Goal: Navigation & Orientation: Find specific page/section

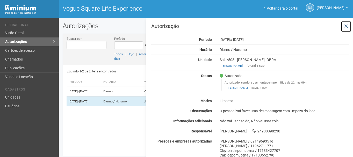
click at [349, 25] on button at bounding box center [346, 26] width 11 height 11
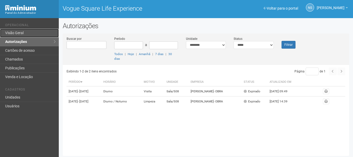
click at [20, 32] on link "Visão Geral" at bounding box center [29, 33] width 59 height 9
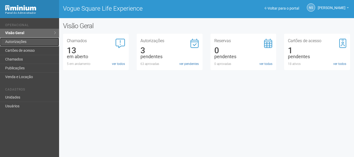
click at [23, 42] on link "Autorizações" at bounding box center [29, 42] width 59 height 9
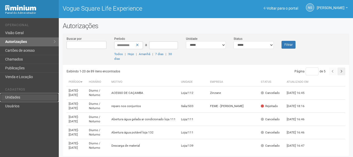
click at [18, 95] on link "Unidades" at bounding box center [29, 97] width 59 height 9
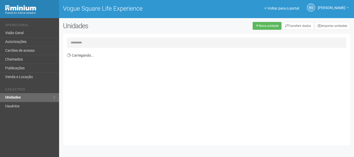
click at [115, 43] on input "text" at bounding box center [206, 43] width 279 height 10
